Goal: Information Seeking & Learning: Learn about a topic

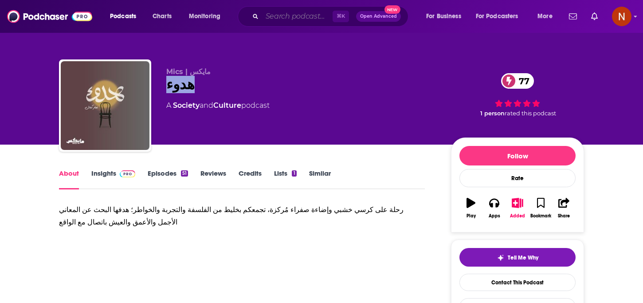
drag, startPoint x: 0, startPoint y: 0, endPoint x: 278, endPoint y: 14, distance: 278.4
click at [278, 16] on input "Search podcasts, credits, & more..." at bounding box center [297, 16] width 71 height 14
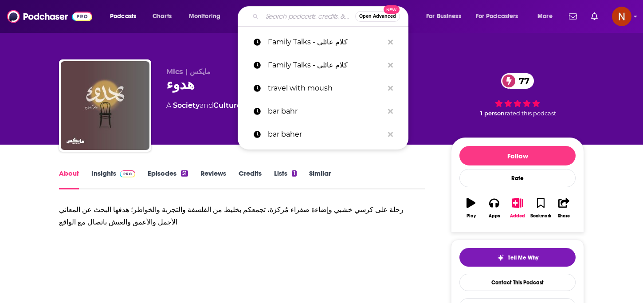
paste input "كنبة السبت"
type input "كنبة السبت"
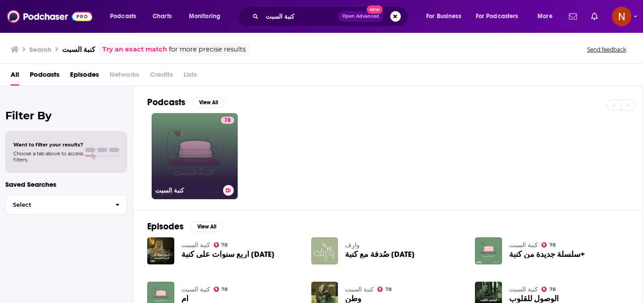
click at [192, 185] on div "كنبة السبت" at bounding box center [194, 190] width 79 height 11
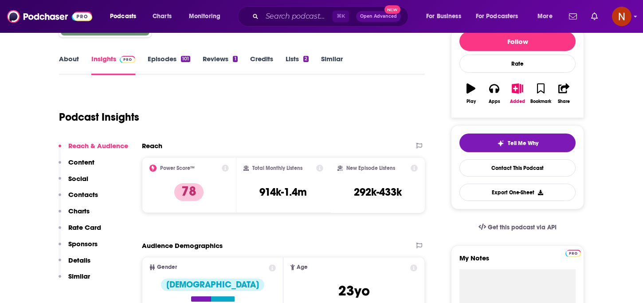
scroll to position [115, 0]
click at [170, 60] on link "Episodes 101" at bounding box center [169, 64] width 43 height 20
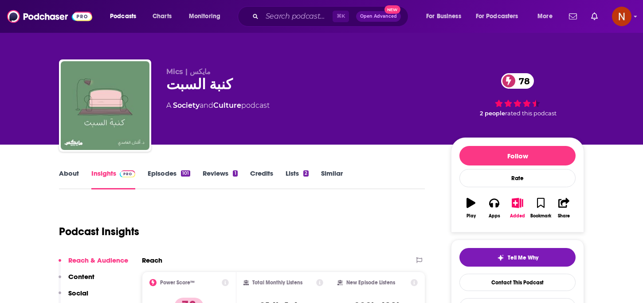
click at [111, 174] on link "Insights" at bounding box center [113, 179] width 44 height 20
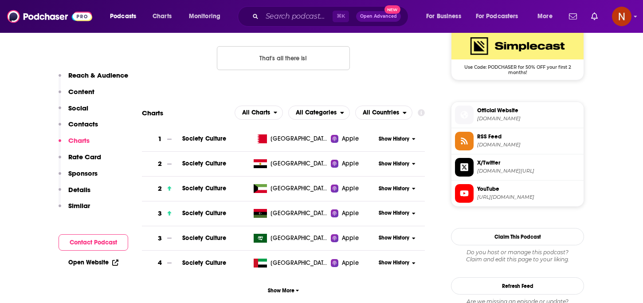
scroll to position [738, 0]
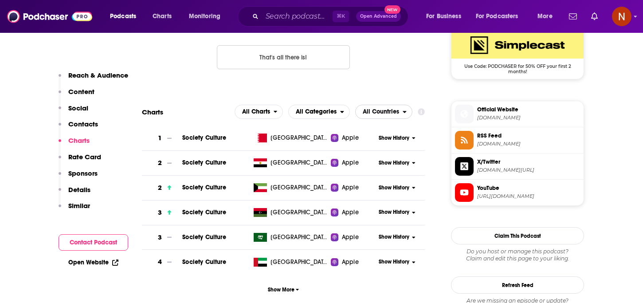
click at [373, 119] on span "All Countries" at bounding box center [379, 111] width 47 height 15
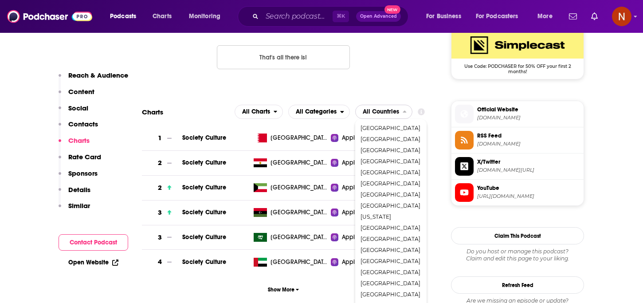
scroll to position [216, 0]
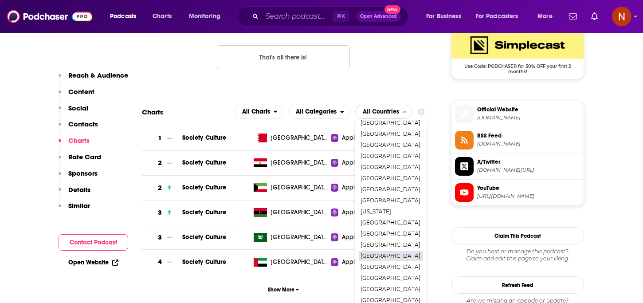
click at [378, 255] on span "[GEOGRAPHIC_DATA]" at bounding box center [391, 255] width 60 height 5
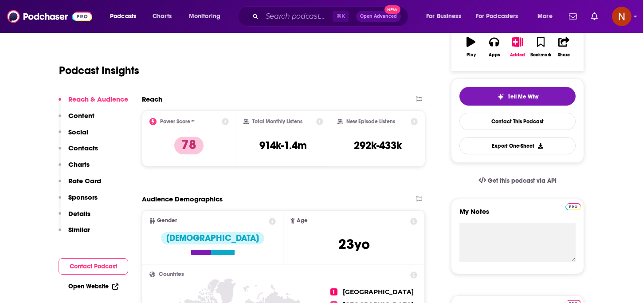
scroll to position [0, 0]
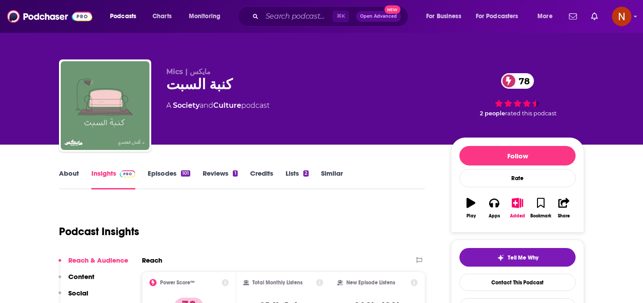
click at [169, 172] on link "Episodes 101" at bounding box center [169, 179] width 43 height 20
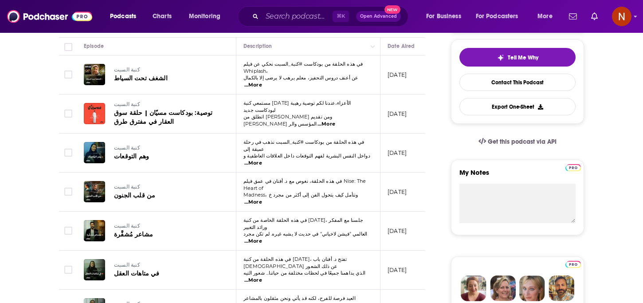
scroll to position [201, 0]
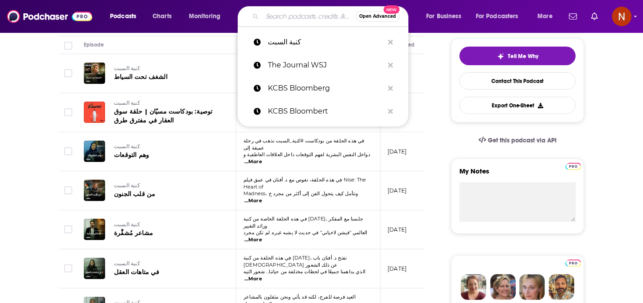
click at [306, 15] on input "Search podcasts, credits, & more..." at bounding box center [308, 16] width 93 height 14
paste input "Lahza ma Mais لحظة مع ميس"
type input "Lahza ma Mais لحظة مع ميس"
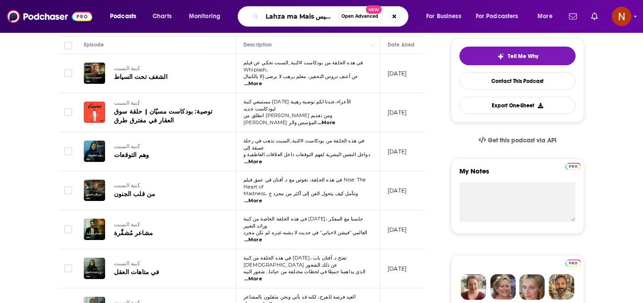
scroll to position [0, 16]
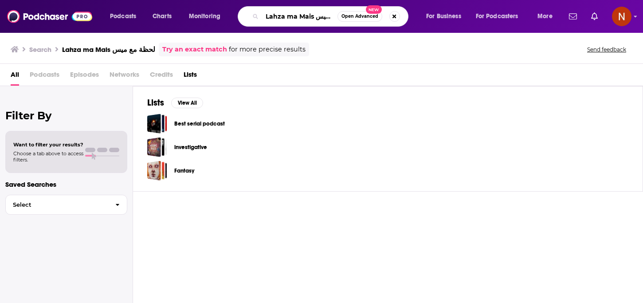
drag, startPoint x: 316, startPoint y: 17, endPoint x: 232, endPoint y: 17, distance: 83.4
click at [232, 17] on div "Podcasts Charts Monitoring Lahza ma Mais لحظة مع ميس Open Advanced New For Busi…" at bounding box center [332, 16] width 457 height 20
type input "لحظة مع ميس"
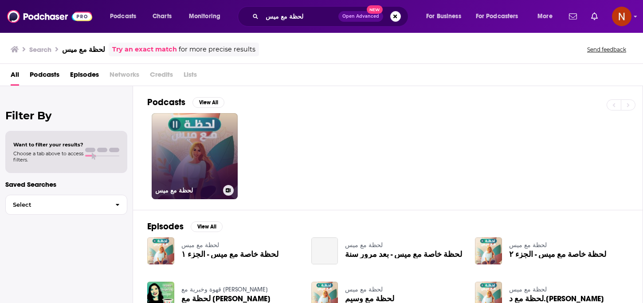
click at [178, 191] on h3 "لحظة مع ميس" at bounding box center [187, 191] width 64 height 8
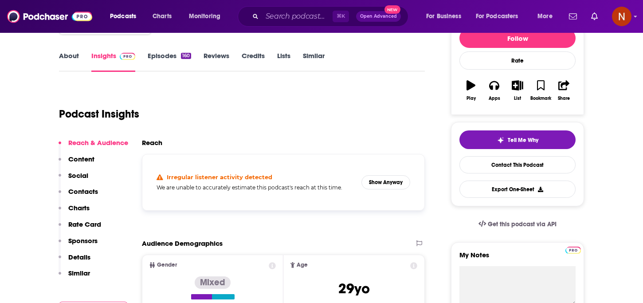
scroll to position [131, 0]
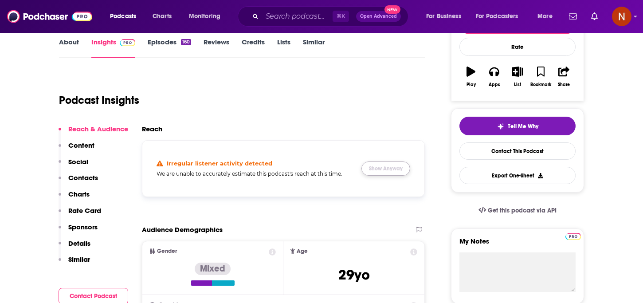
click at [379, 173] on button "Show Anyway" at bounding box center [385, 168] width 49 height 14
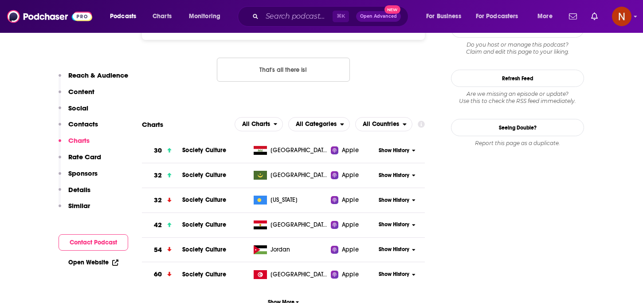
scroll to position [927, 0]
click at [391, 121] on span "All Countries" at bounding box center [381, 124] width 36 height 6
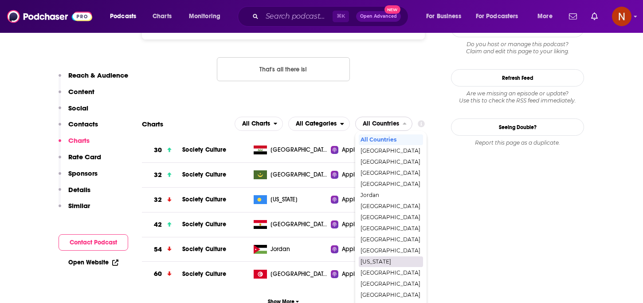
scroll to position [932, 0]
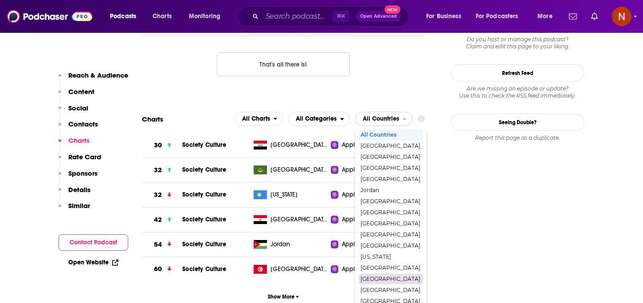
click at [382, 276] on span "[GEOGRAPHIC_DATA]" at bounding box center [391, 278] width 60 height 5
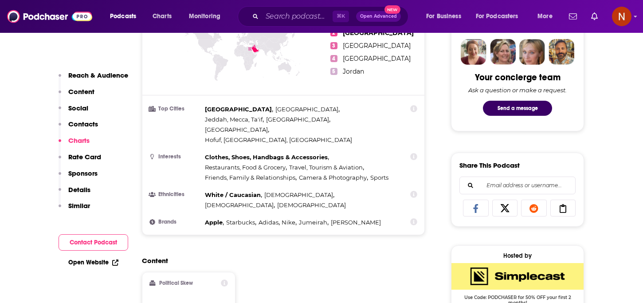
scroll to position [0, 0]
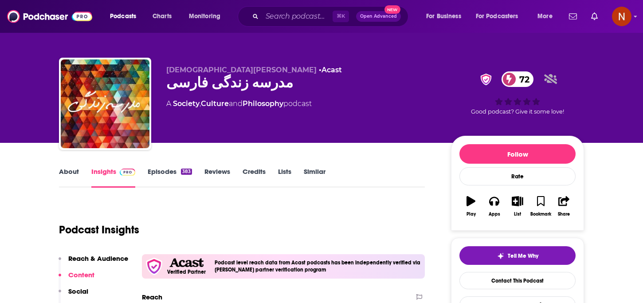
scroll to position [3, 0]
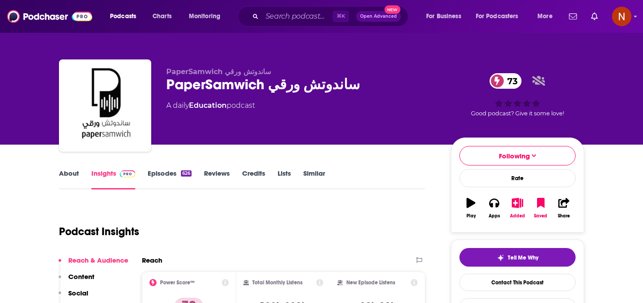
click at [157, 174] on link "Episodes 626" at bounding box center [170, 179] width 44 height 20
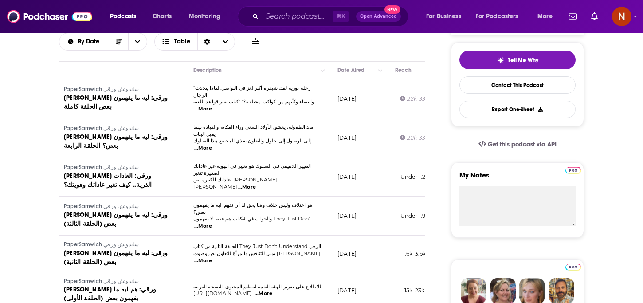
scroll to position [208, 0]
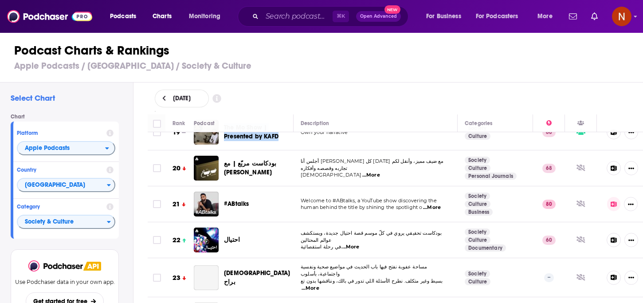
scroll to position [687, 0]
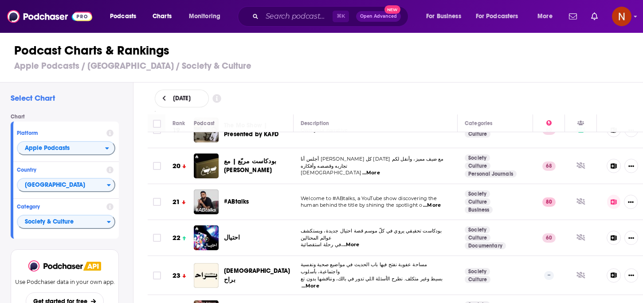
click at [439, 202] on span "...More" at bounding box center [432, 205] width 18 height 7
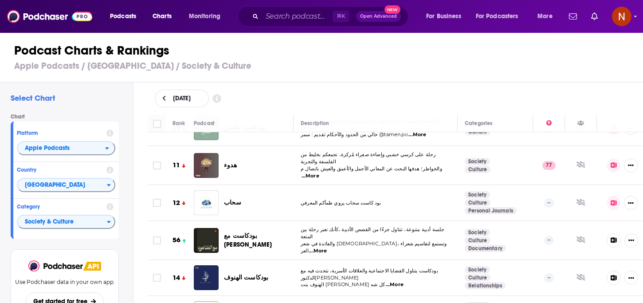
scroll to position [0, 0]
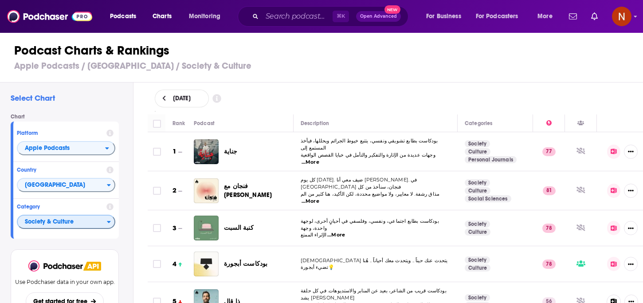
click at [71, 222] on span "Society & Culture" at bounding box center [62, 222] width 89 height 15
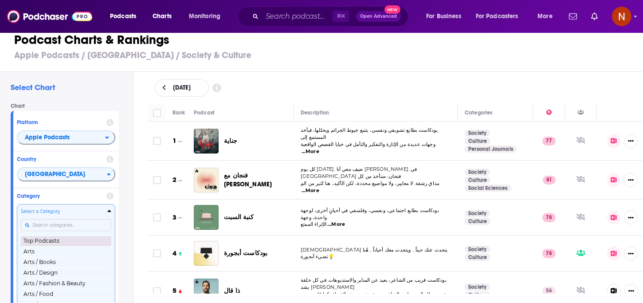
click at [63, 243] on button "Top Podcasts" at bounding box center [66, 240] width 90 height 11
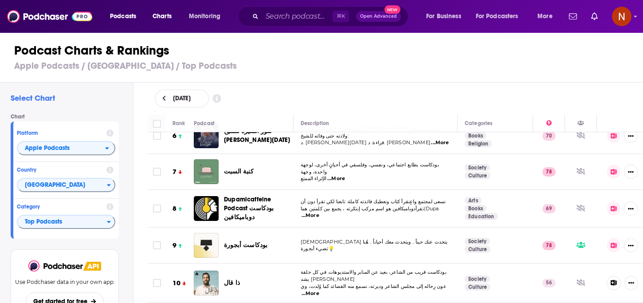
scroll to position [207, 0]
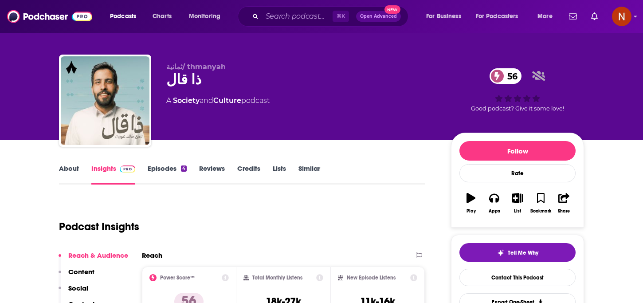
scroll to position [7, 0]
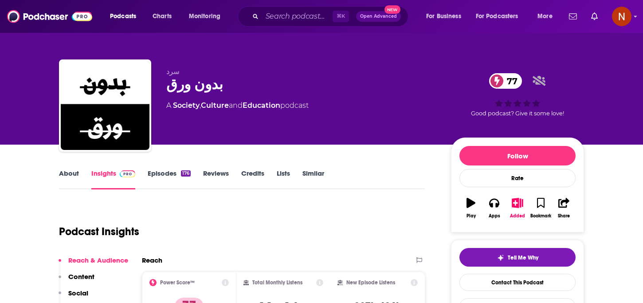
click at [74, 170] on link "About" at bounding box center [69, 179] width 20 height 20
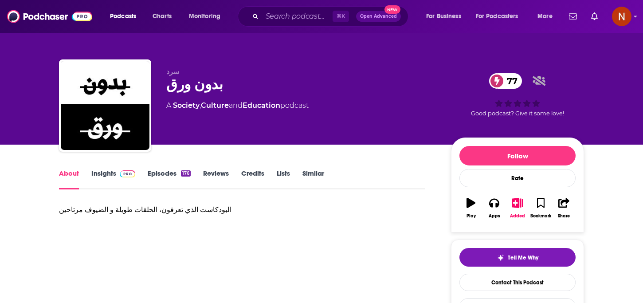
click at [166, 208] on div "البودكاست الذي تعرفون، الحلقات طويلة و الضيوف مرتاحين" at bounding box center [242, 210] width 366 height 12
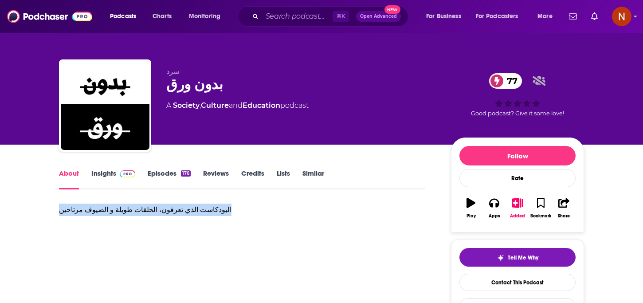
click at [166, 208] on div "البودكاست الذي تعرفون، الحلقات طويلة و الضيوف مرتاحين" at bounding box center [242, 210] width 366 height 12
copy div "البودكاست الذي تعرفون، الحلقات طويلة و الضيوف مرتاحين"
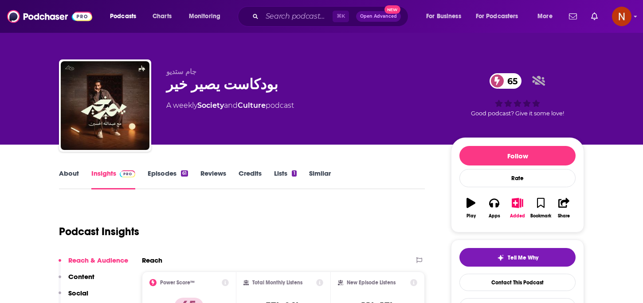
click at [67, 171] on link "About" at bounding box center [69, 179] width 20 height 20
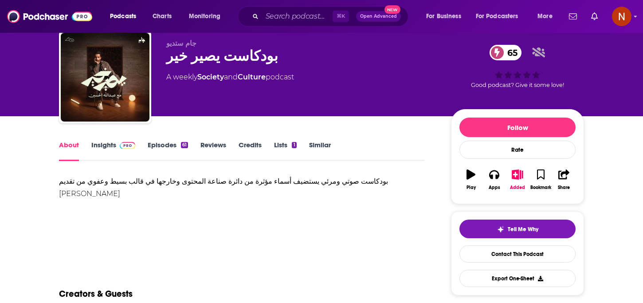
scroll to position [29, 0]
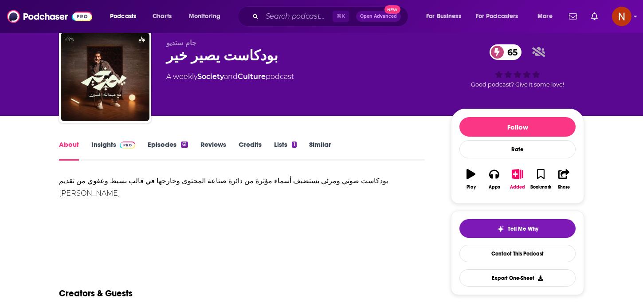
click at [171, 176] on div "بودكاست صوتي ومرئي يستضيف أسماء مؤثرة من دائرة صناعة المحتوى وخارجها في قالب بس…" at bounding box center [242, 187] width 366 height 25
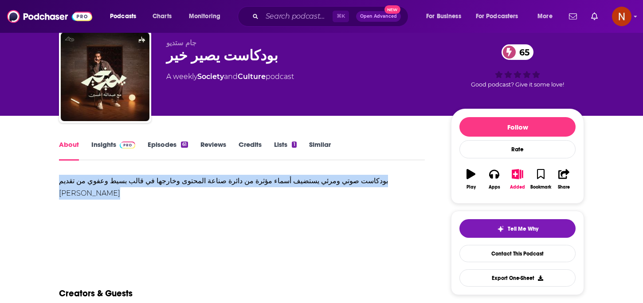
click at [171, 176] on div "بودكاست صوتي ومرئي يستضيف أسماء مؤثرة من دائرة صناعة المحتوى وخارجها في قالب بس…" at bounding box center [242, 187] width 366 height 25
copy div "بودكاست صوتي ومرئي يستضيف أسماء مؤثرة من دائرة صناعة المحتوى وخارجها في قالب بس…"
click at [171, 146] on link "Episodes 61" at bounding box center [168, 150] width 40 height 20
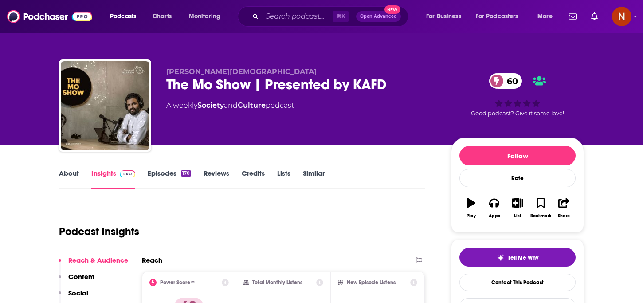
click at [63, 175] on link "About" at bounding box center [69, 179] width 20 height 20
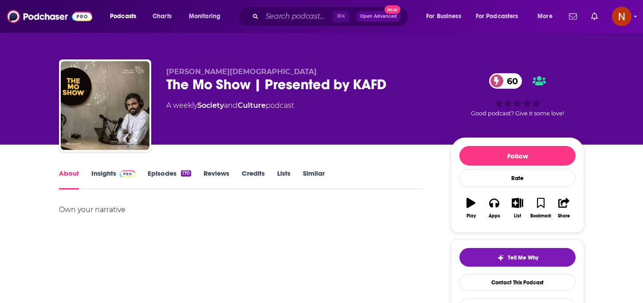
click at [109, 172] on link "Insights" at bounding box center [113, 179] width 44 height 20
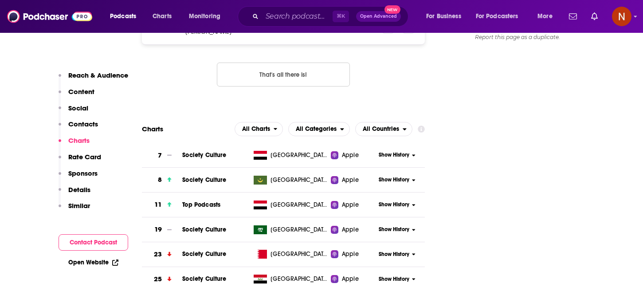
scroll to position [898, 0]
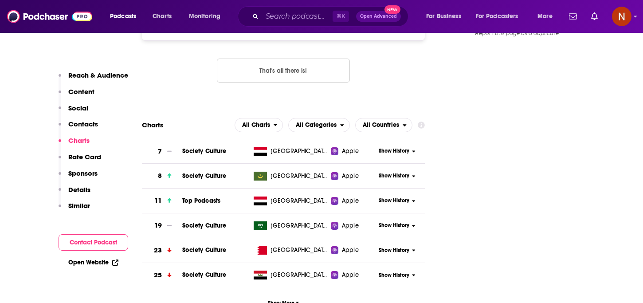
click at [381, 118] on section "Charts All Charts All Categories All Countries 7 Society Culture [GEOGRAPHIC_DA…" at bounding box center [283, 214] width 283 height 193
click at [385, 118] on section "Charts All Charts All Categories All Countries 7 Society Culture [GEOGRAPHIC_DA…" at bounding box center [283, 214] width 283 height 193
click at [396, 118] on span "All Countries" at bounding box center [379, 125] width 47 height 15
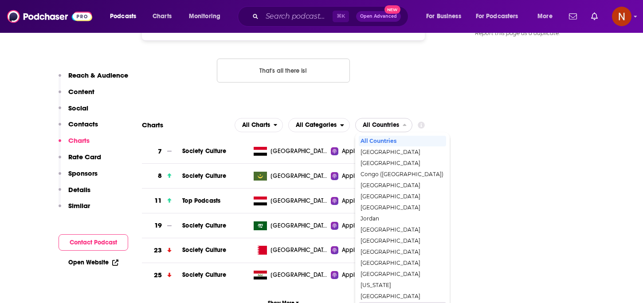
scroll to position [16, 0]
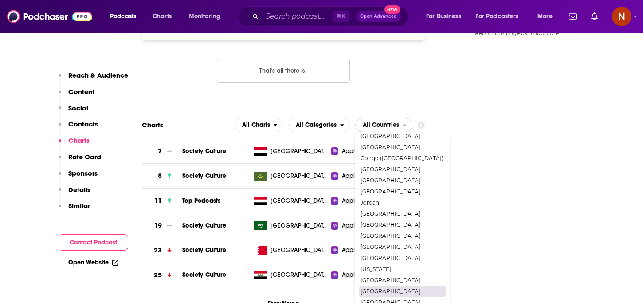
click at [384, 289] on span "[GEOGRAPHIC_DATA]" at bounding box center [402, 291] width 83 height 5
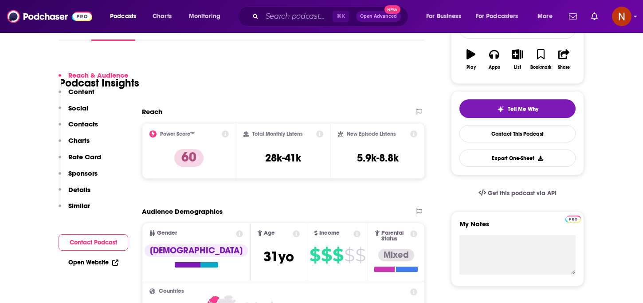
scroll to position [0, 0]
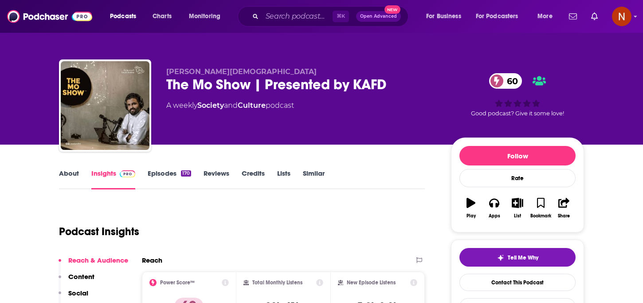
click at [236, 82] on div "The Mo Show | Presented by KAFD 60" at bounding box center [301, 84] width 271 height 17
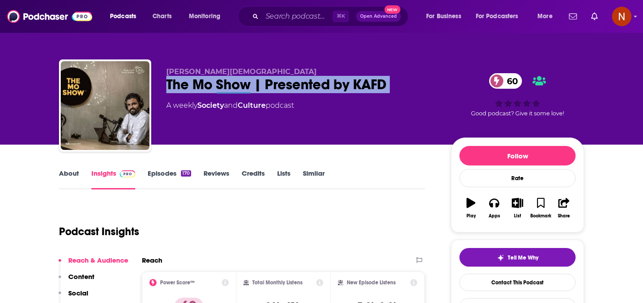
click at [236, 82] on div "The Mo Show | Presented by KAFD 60" at bounding box center [301, 84] width 271 height 17
copy div "The Mo Show | Presented by KAFD 60"
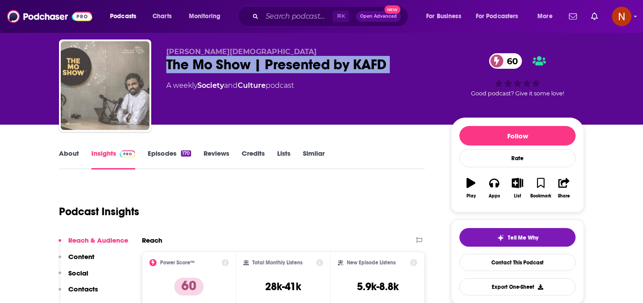
scroll to position [18, 0]
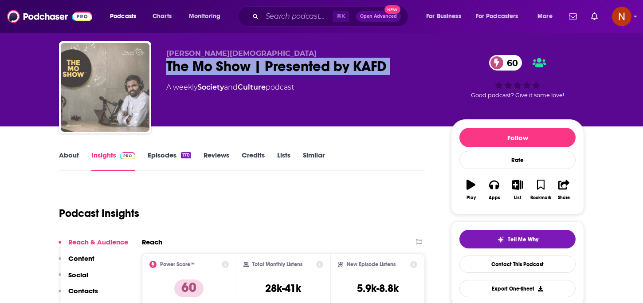
copy div "The Mo Show | Presented by KAFD 60"
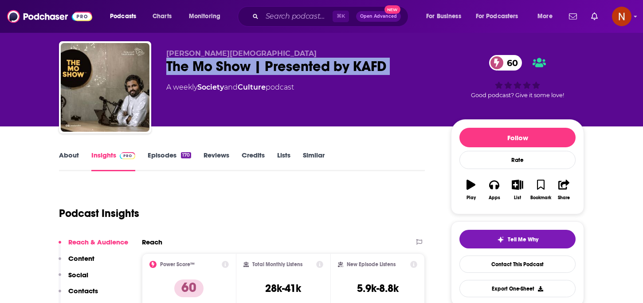
click at [152, 169] on link "Episodes 170" at bounding box center [169, 161] width 43 height 20
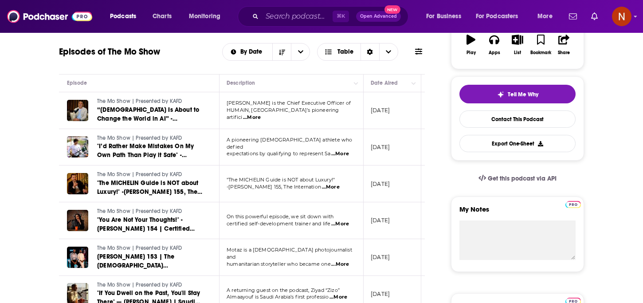
scroll to position [165, 0]
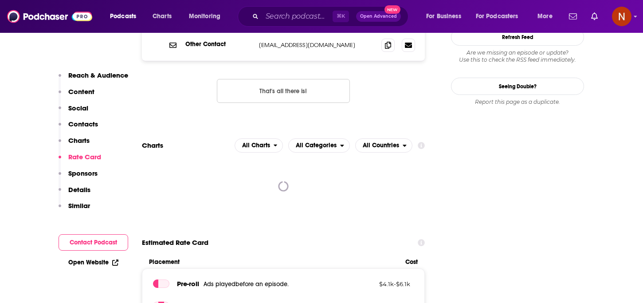
scroll to position [978, 0]
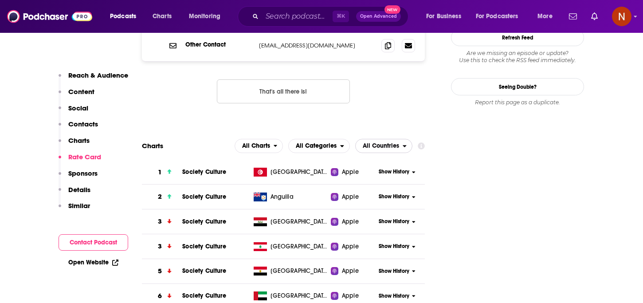
click at [388, 143] on span "All Countries" at bounding box center [381, 146] width 36 height 6
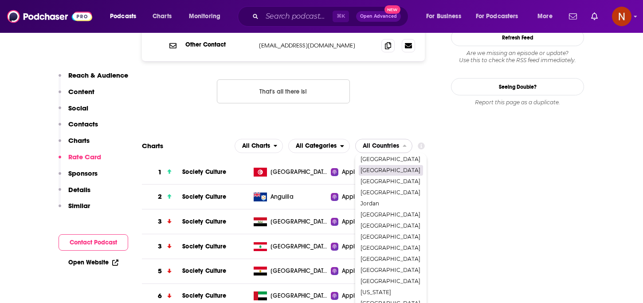
scroll to position [160, 0]
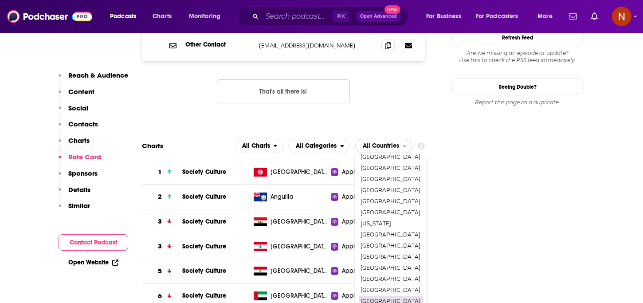
click at [367, 298] on span "[GEOGRAPHIC_DATA]" at bounding box center [391, 300] width 60 height 5
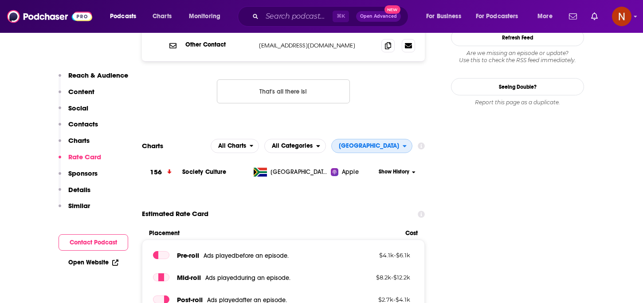
click at [397, 143] on span "[GEOGRAPHIC_DATA]" at bounding box center [369, 146] width 60 height 6
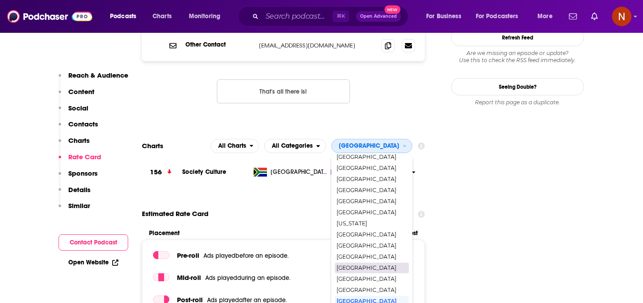
click at [384, 265] on span "[GEOGRAPHIC_DATA]" at bounding box center [372, 267] width 70 height 5
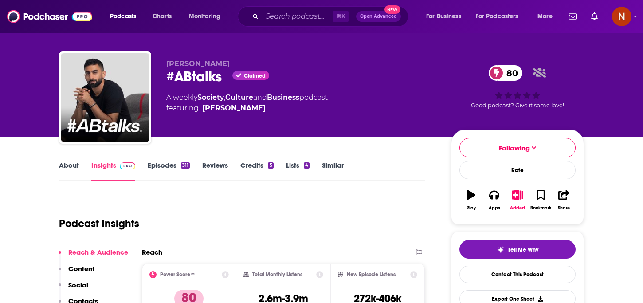
scroll to position [0, 0]
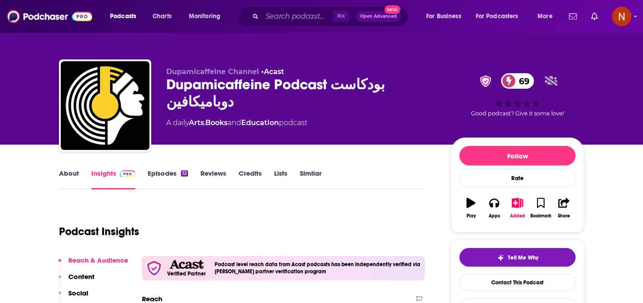
click at [67, 171] on link "About" at bounding box center [69, 179] width 20 height 20
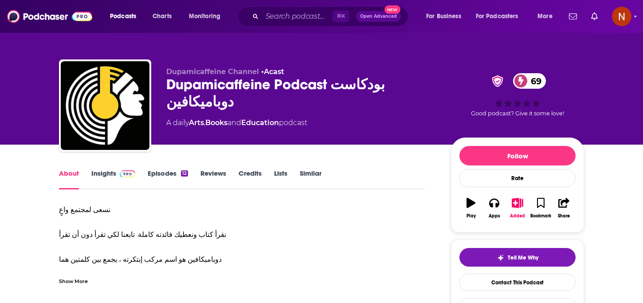
click at [113, 172] on link "Insights" at bounding box center [113, 179] width 44 height 20
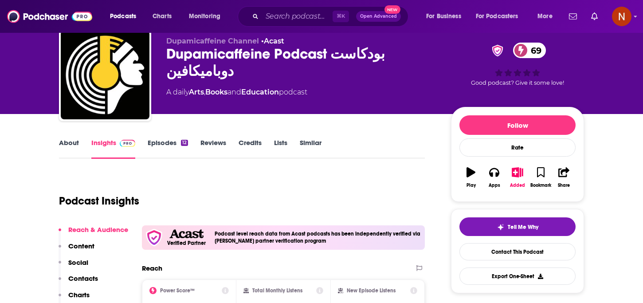
scroll to position [37, 0]
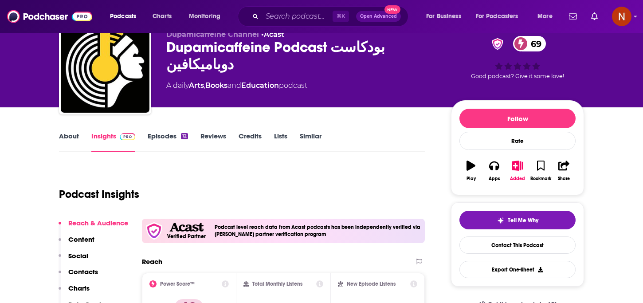
click at [236, 48] on div "Dupamicaffeine Podcast بودكاست دوباميكافين 69" at bounding box center [301, 56] width 271 height 35
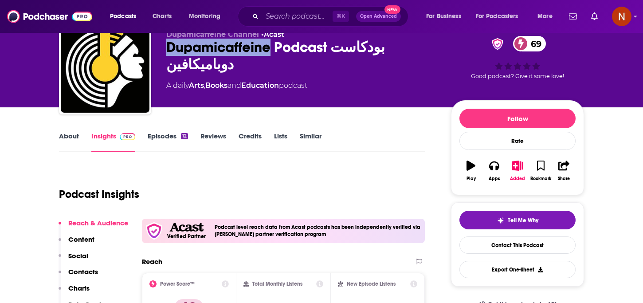
click at [236, 48] on div "Dupamicaffeine Podcast بودكاست دوباميكافين 69" at bounding box center [301, 56] width 271 height 35
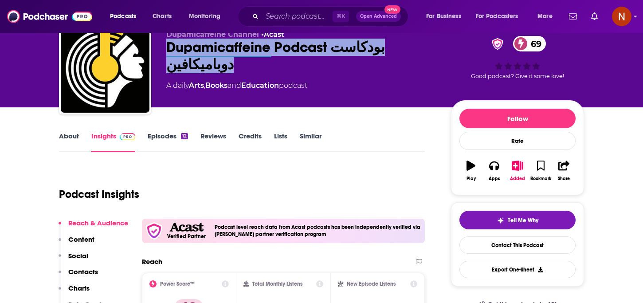
click at [236, 48] on div "Dupamicaffeine Podcast بودكاست دوباميكافين 69" at bounding box center [301, 56] width 271 height 35
copy div "Dupamicaffeine Podcast بودكاست دوباميكافين 69"
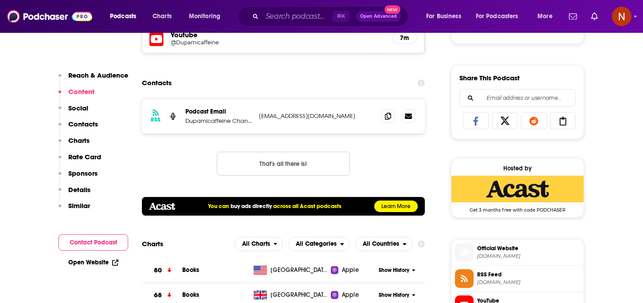
scroll to position [646, 0]
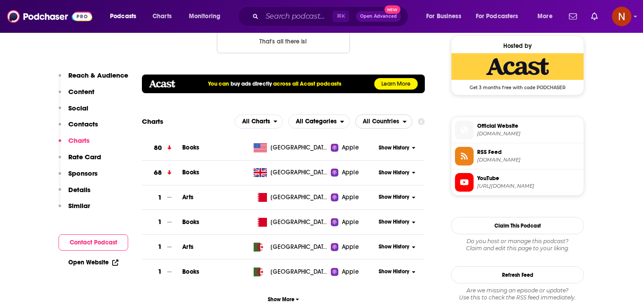
click at [380, 124] on span "All Countries" at bounding box center [381, 121] width 36 height 6
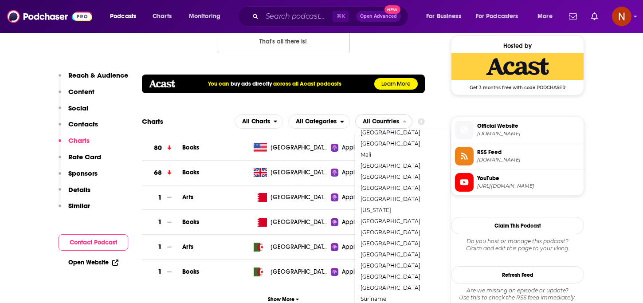
scroll to position [416, 0]
click at [375, 253] on span "[GEOGRAPHIC_DATA]" at bounding box center [402, 253] width 83 height 5
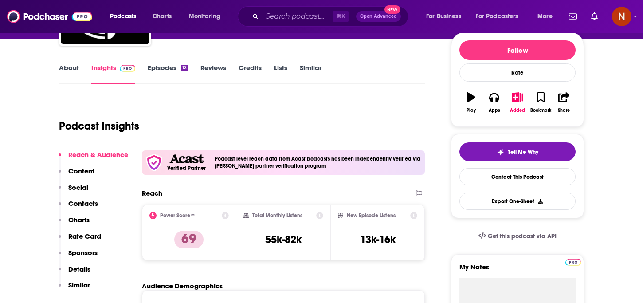
scroll to position [0, 0]
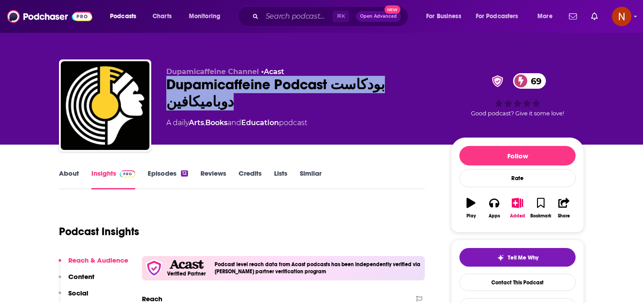
click at [70, 176] on link "About" at bounding box center [69, 179] width 20 height 20
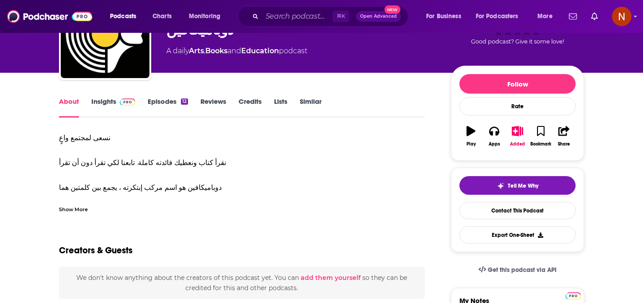
scroll to position [72, 0]
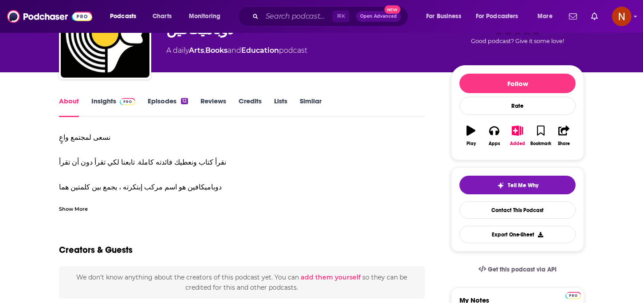
click at [74, 211] on div "Show More" at bounding box center [73, 208] width 29 height 8
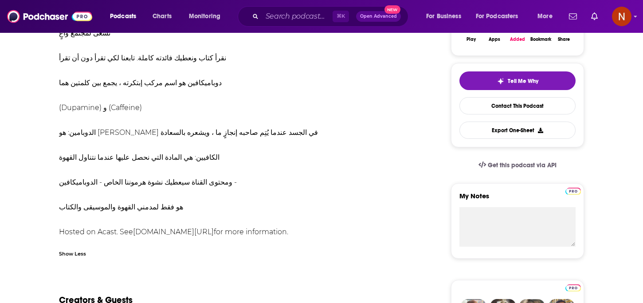
scroll to position [179, 0]
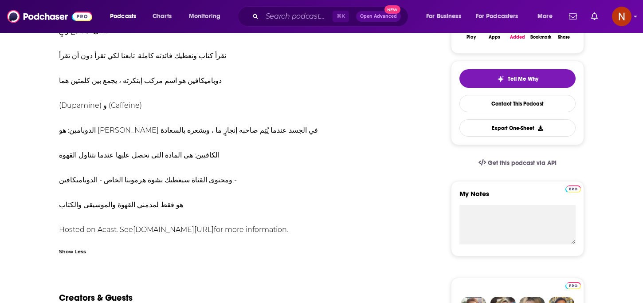
drag, startPoint x: 174, startPoint y: 207, endPoint x: 55, endPoint y: 41, distance: 204.7
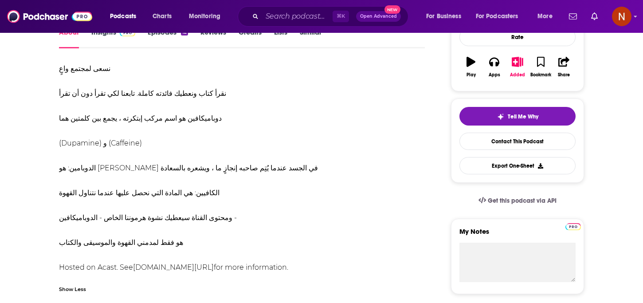
scroll to position [137, 0]
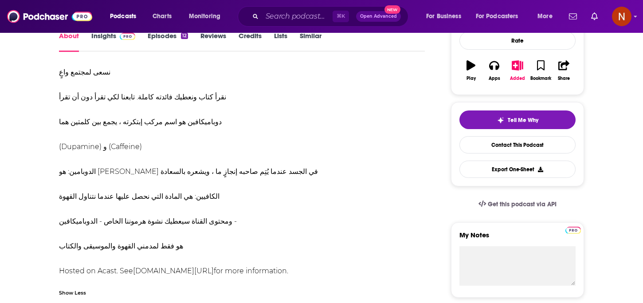
click at [157, 216] on div "نسعى لمجتمع واعٍ نقرأ كتاب ونعطيك فائدته كاملة. تابعنا لكي تقرأ دون أن تقرأ دوب…" at bounding box center [242, 171] width 366 height 211
drag, startPoint x: 176, startPoint y: 245, endPoint x: 53, endPoint y: 62, distance: 220.6
copy div "نسعى لمجتمع واعٍ نقرأ كتاب ونعطيك فائدته كاملة. تابعنا لكي تقرأ دون أن تقرأ دوب…"
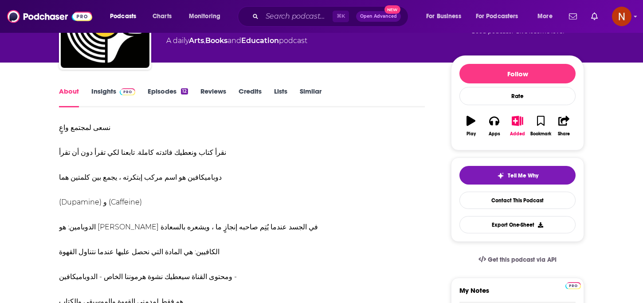
scroll to position [82, 0]
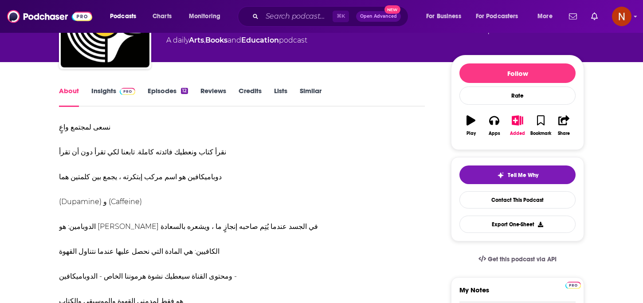
click at [149, 94] on link "Episodes 12" at bounding box center [168, 96] width 40 height 20
